Goal: Task Accomplishment & Management: Complete application form

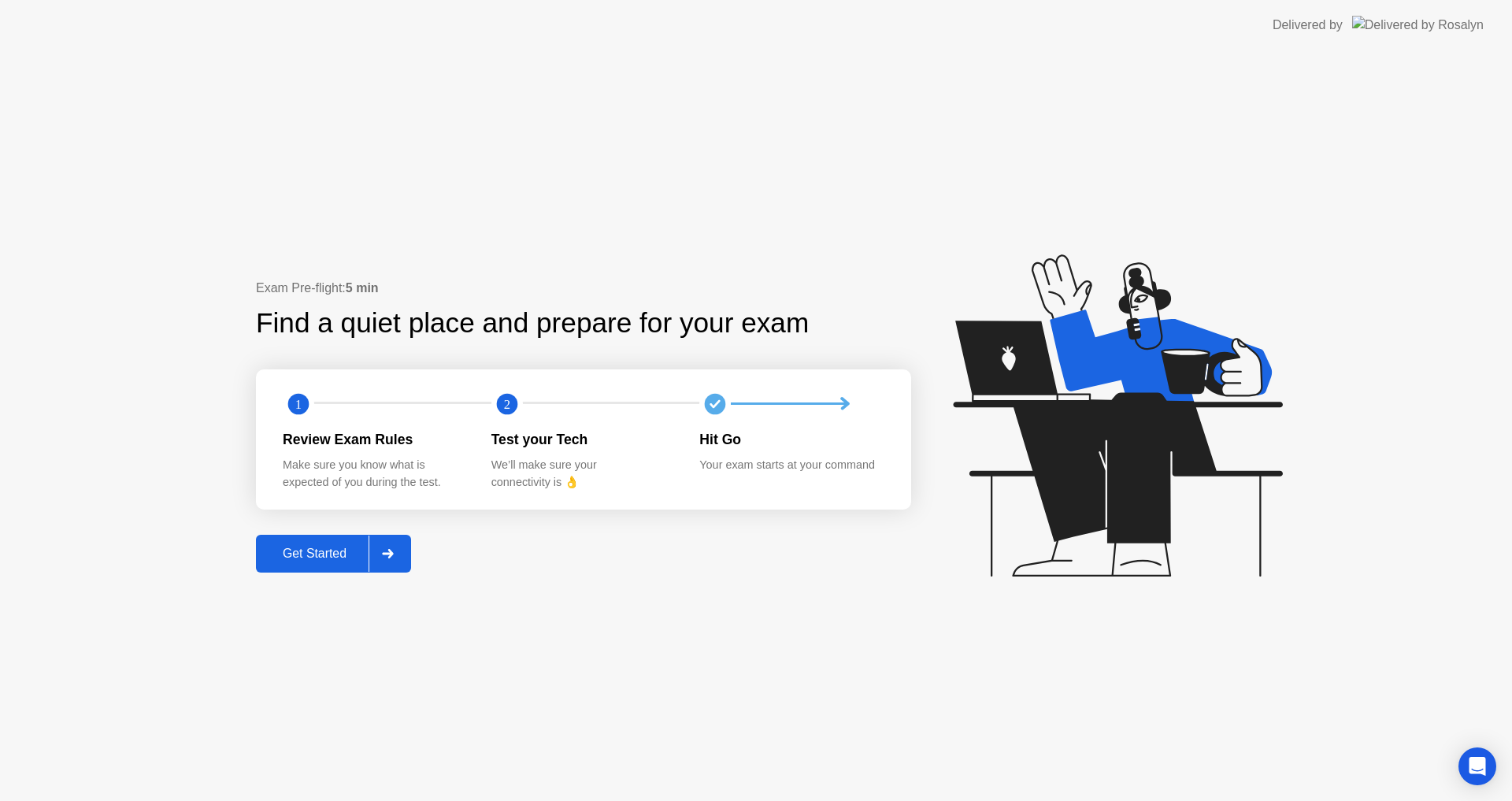
click at [322, 548] on div "Get Started" at bounding box center [315, 553] width 108 height 14
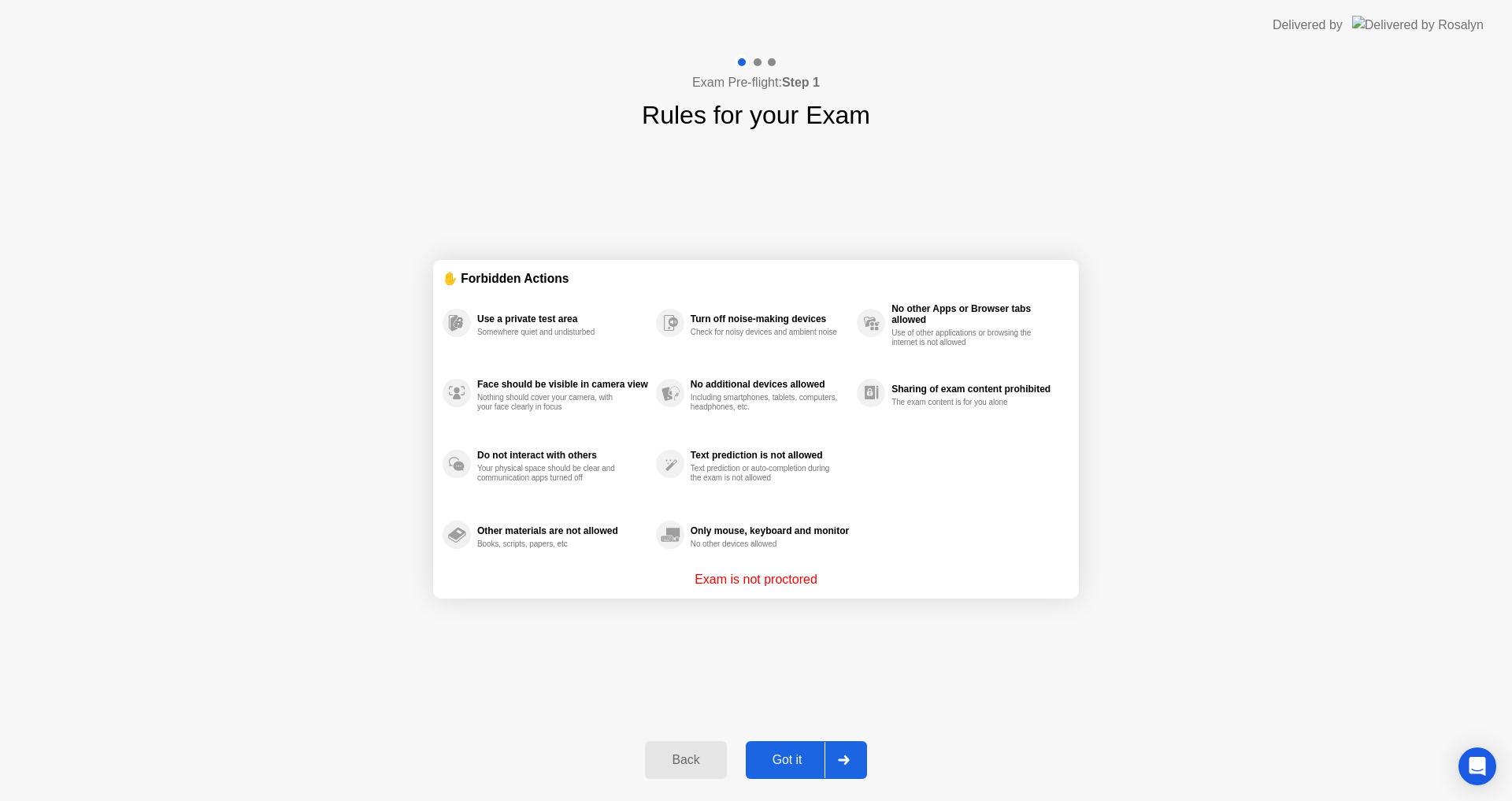
click at [795, 770] on button "Got it" at bounding box center [807, 760] width 121 height 38
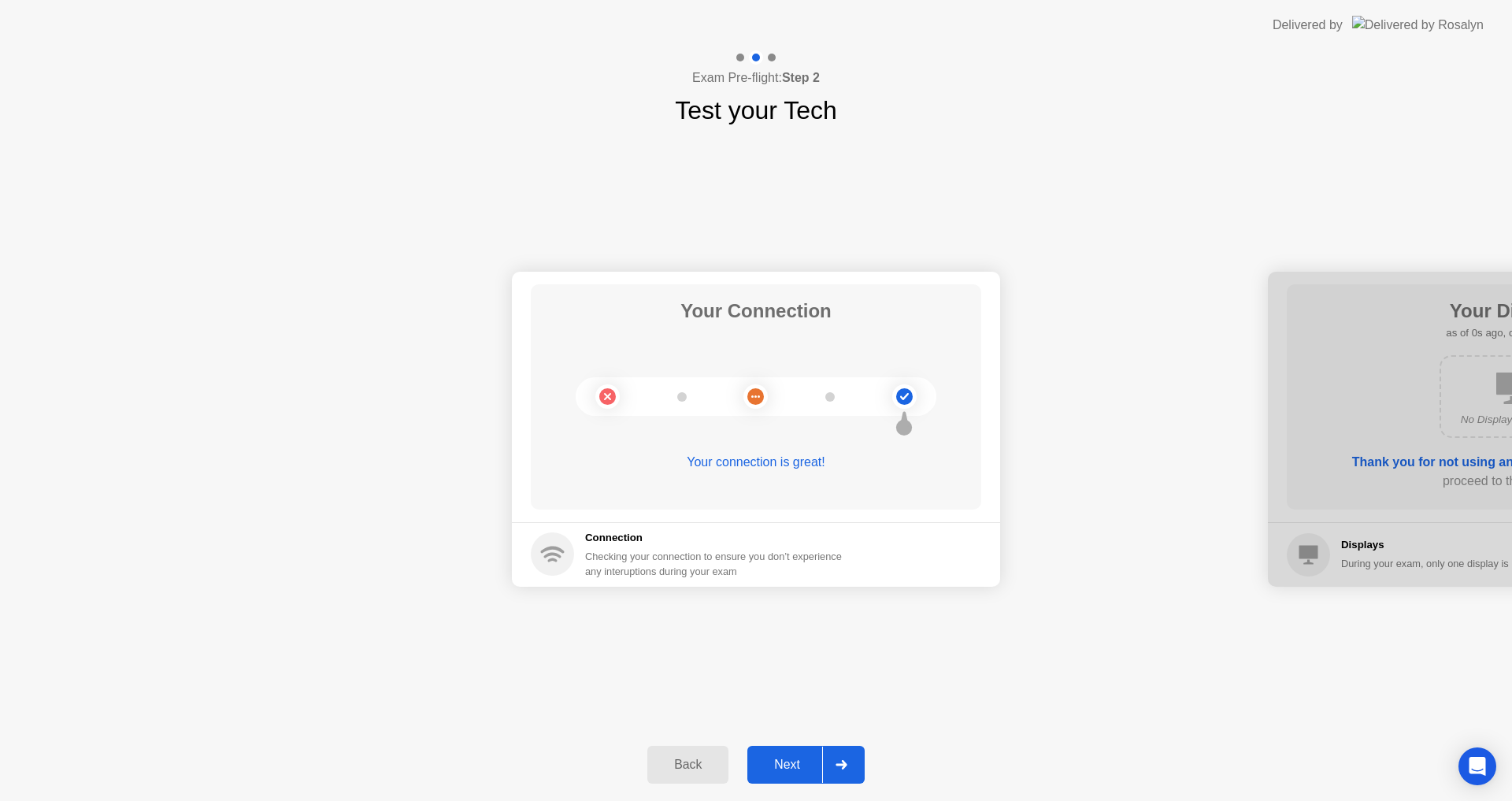
click at [799, 754] on button "Next" at bounding box center [806, 765] width 117 height 38
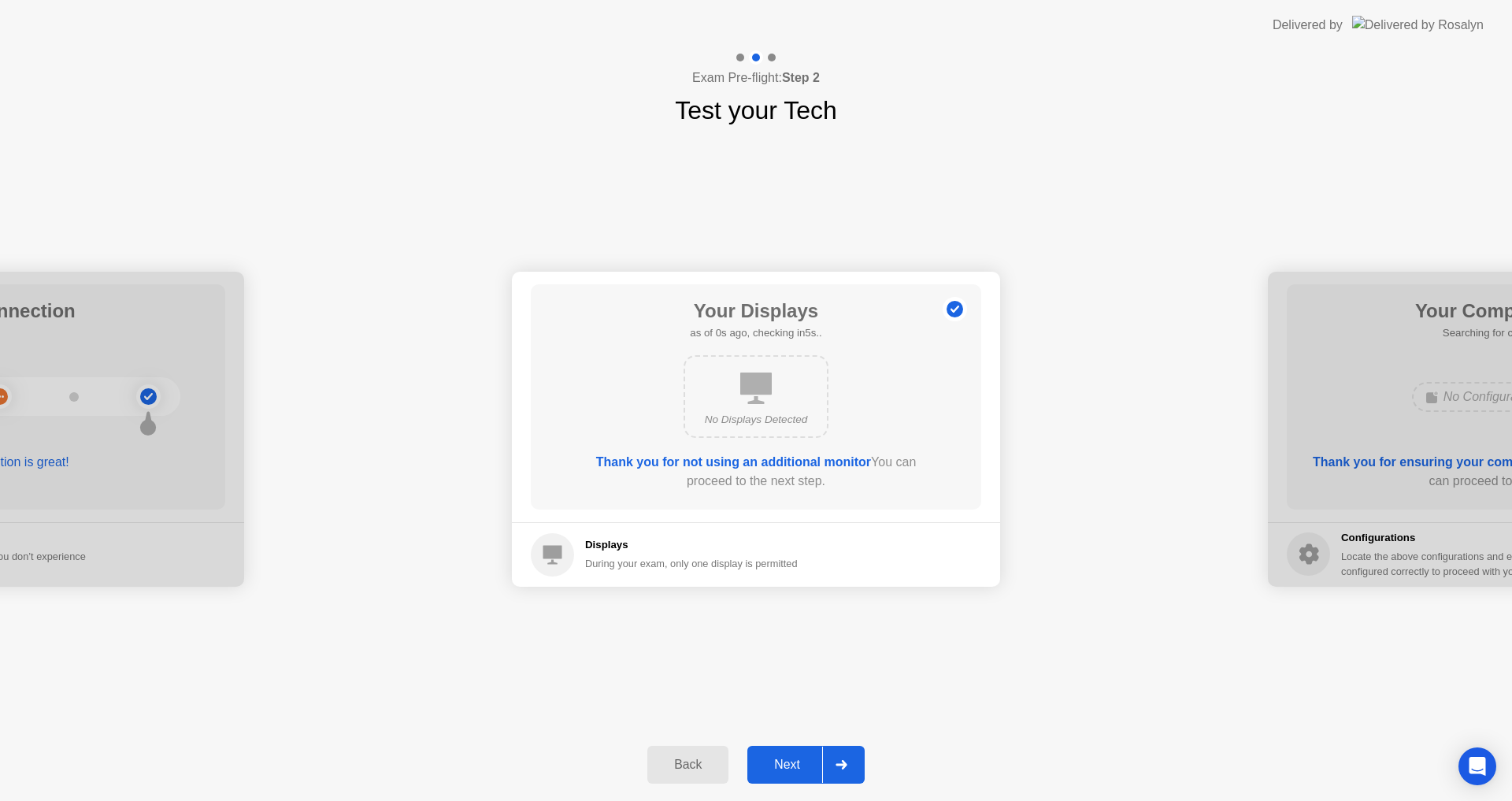
click at [799, 754] on button "Next" at bounding box center [806, 765] width 117 height 38
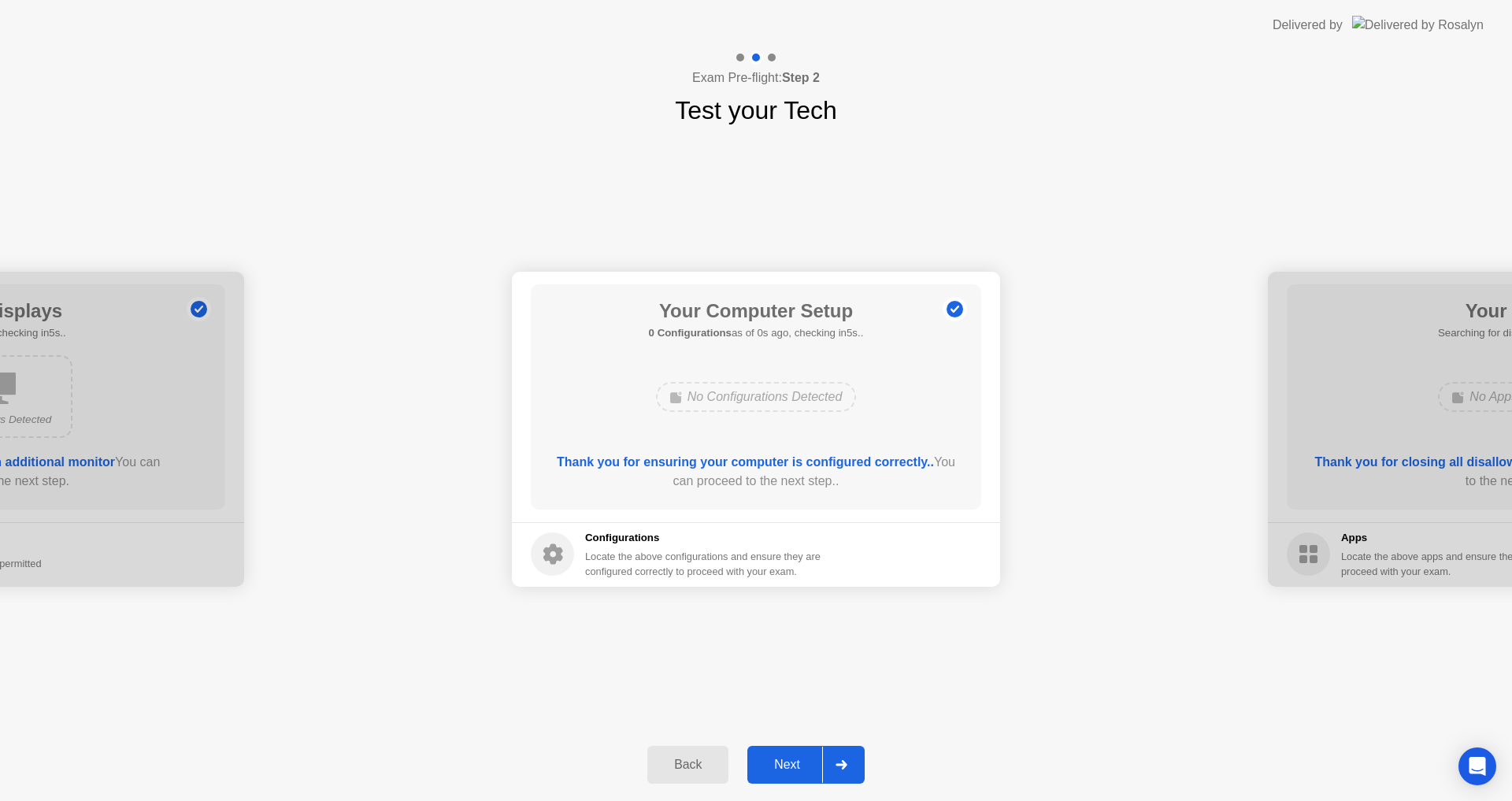
click at [799, 754] on button "Next" at bounding box center [806, 765] width 117 height 38
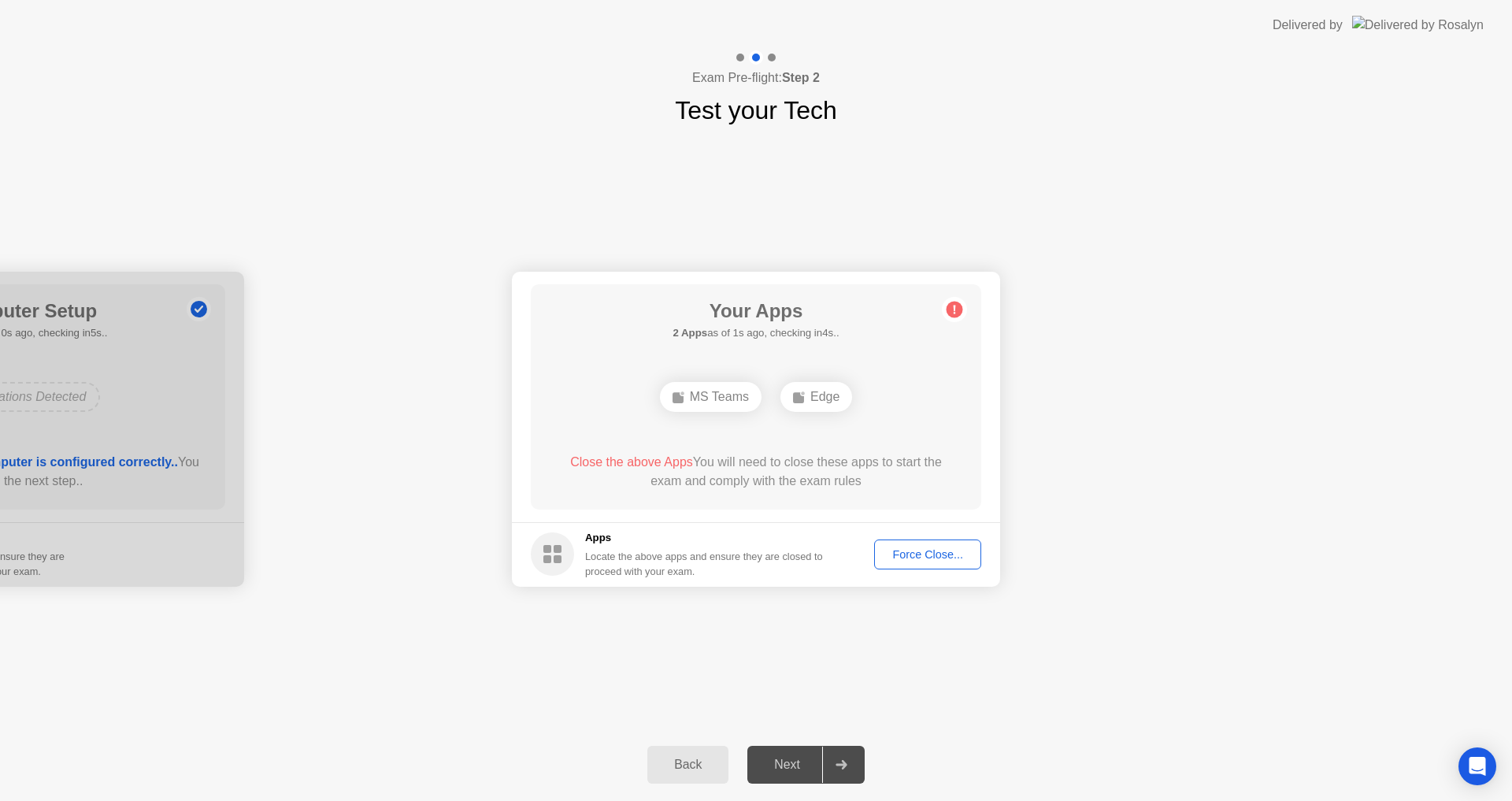
click at [939, 554] on div "Force Close..." at bounding box center [927, 554] width 96 height 12
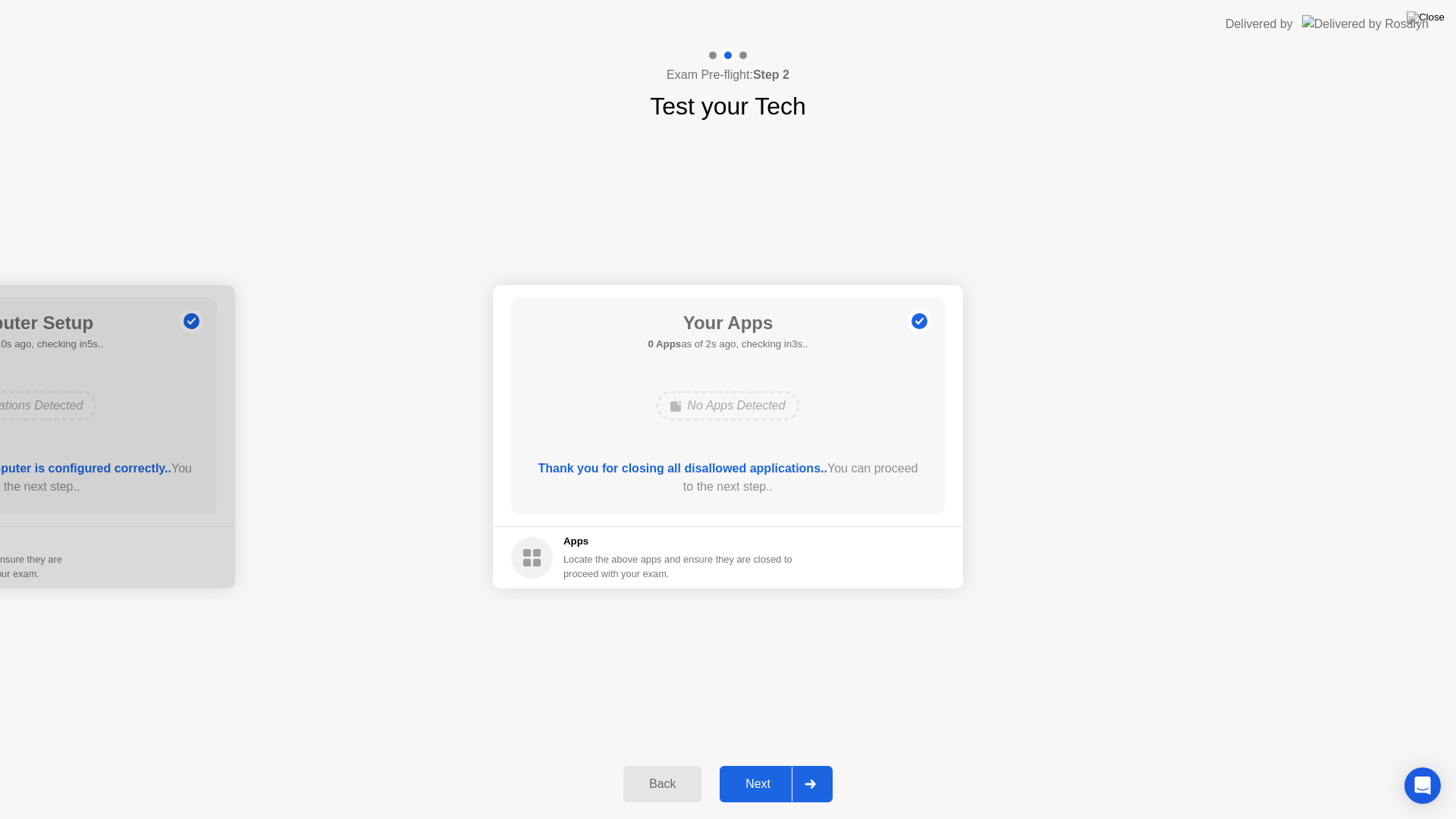
click at [775, 771] on div "Next" at bounding box center [757, 784] width 67 height 13
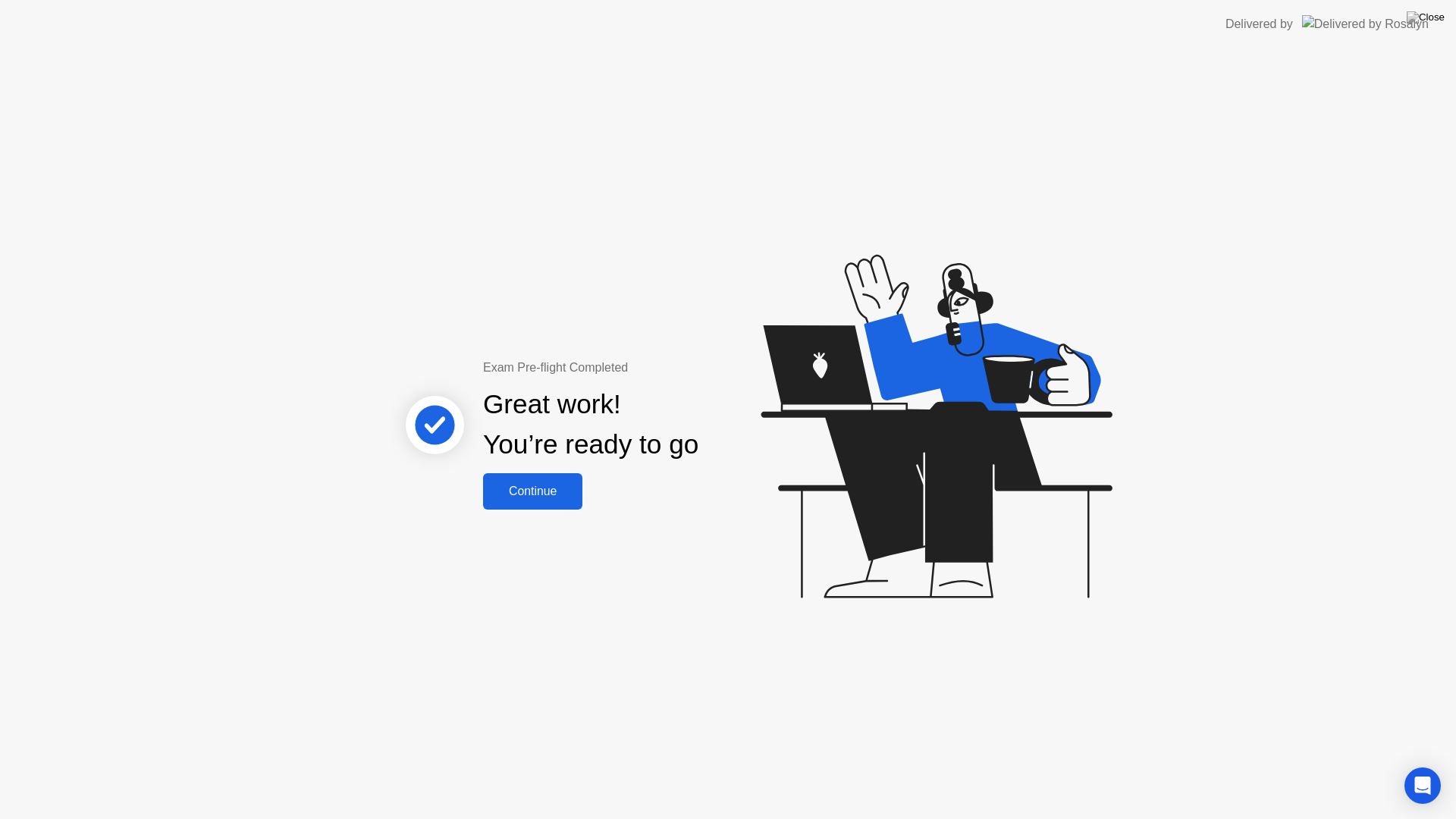
click at [561, 490] on div "Continue" at bounding box center [533, 491] width 90 height 13
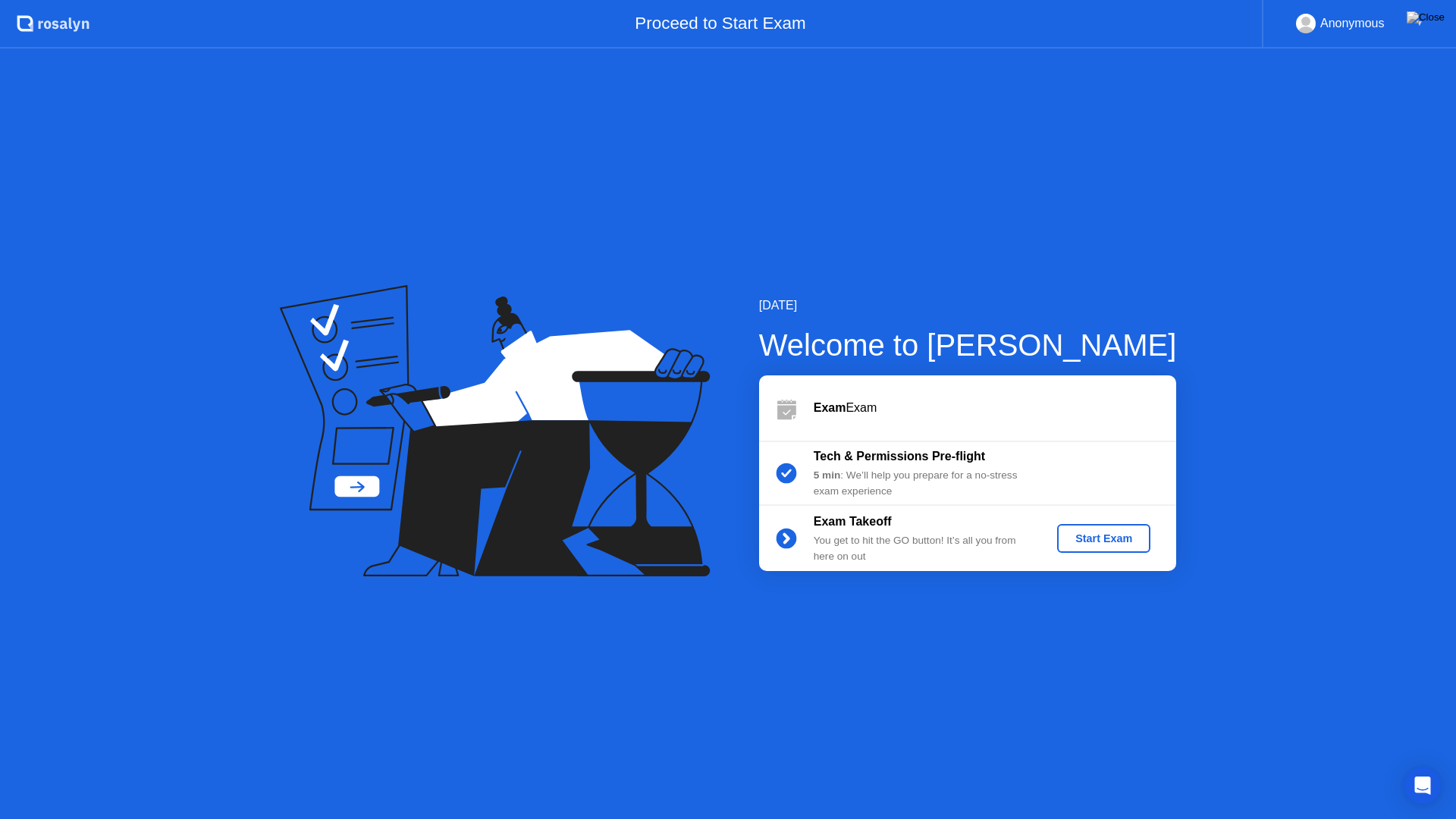
click at [1085, 547] on button "Start Exam" at bounding box center [1104, 539] width 93 height 28
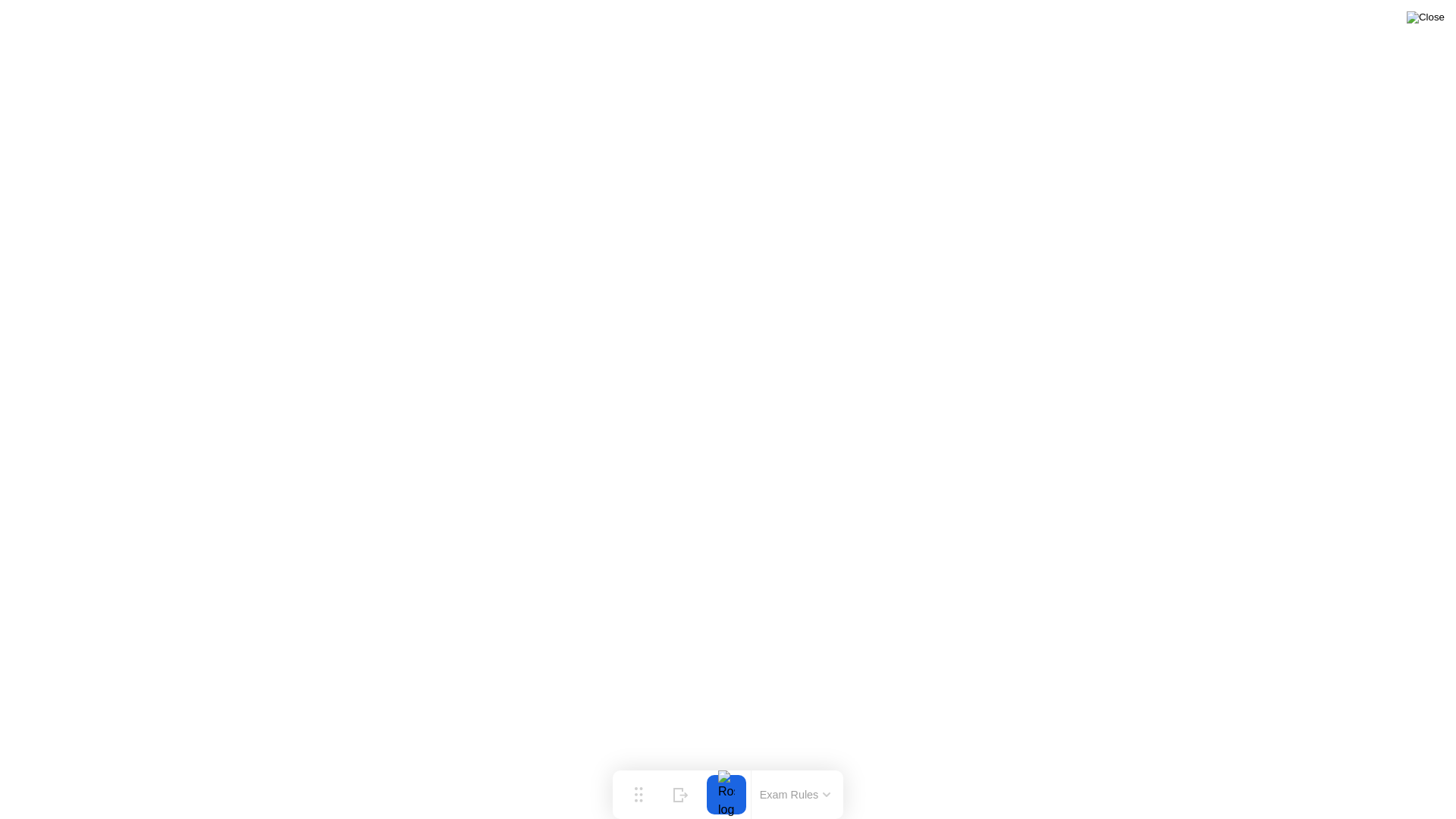
click at [1433, 16] on img at bounding box center [1426, 17] width 38 height 12
